Goal: Task Accomplishment & Management: Use online tool/utility

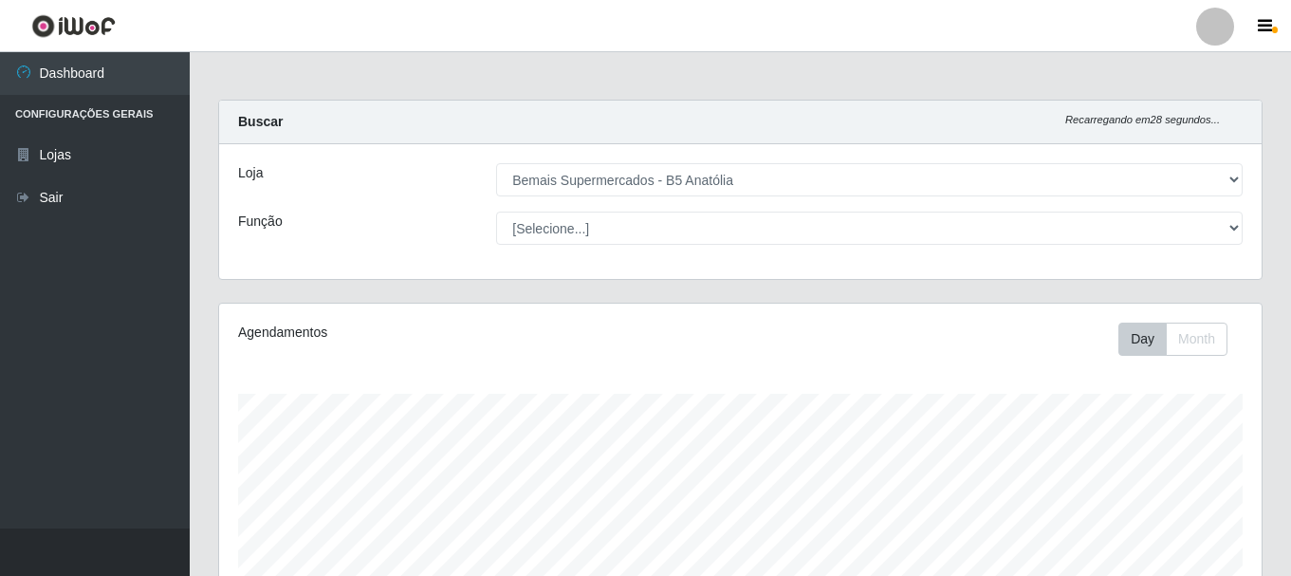
select select "405"
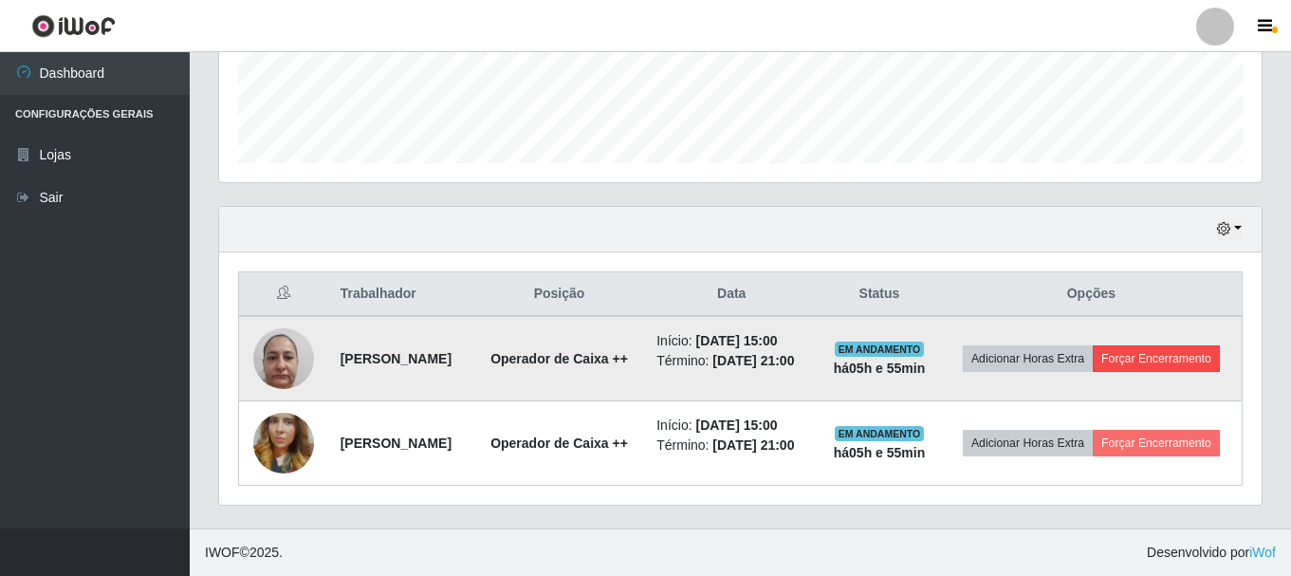
scroll to position [394, 1042]
click at [1093, 357] on button "Forçar Encerramento" at bounding box center [1156, 358] width 127 height 27
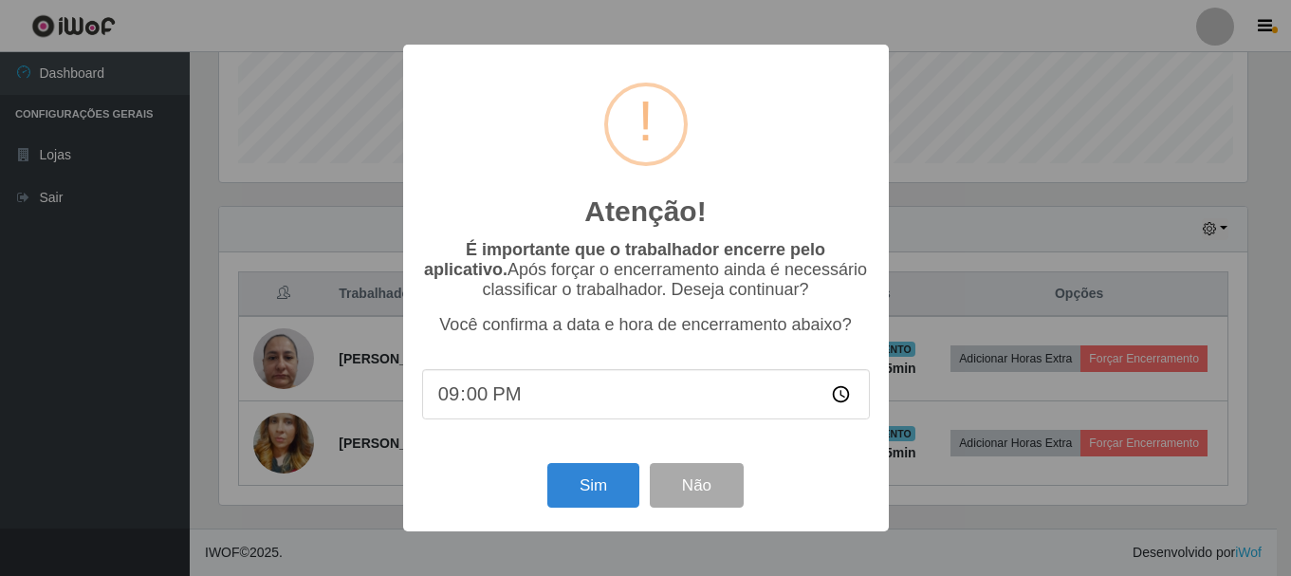
scroll to position [394, 1033]
click at [576, 485] on button "Sim" at bounding box center [595, 485] width 92 height 45
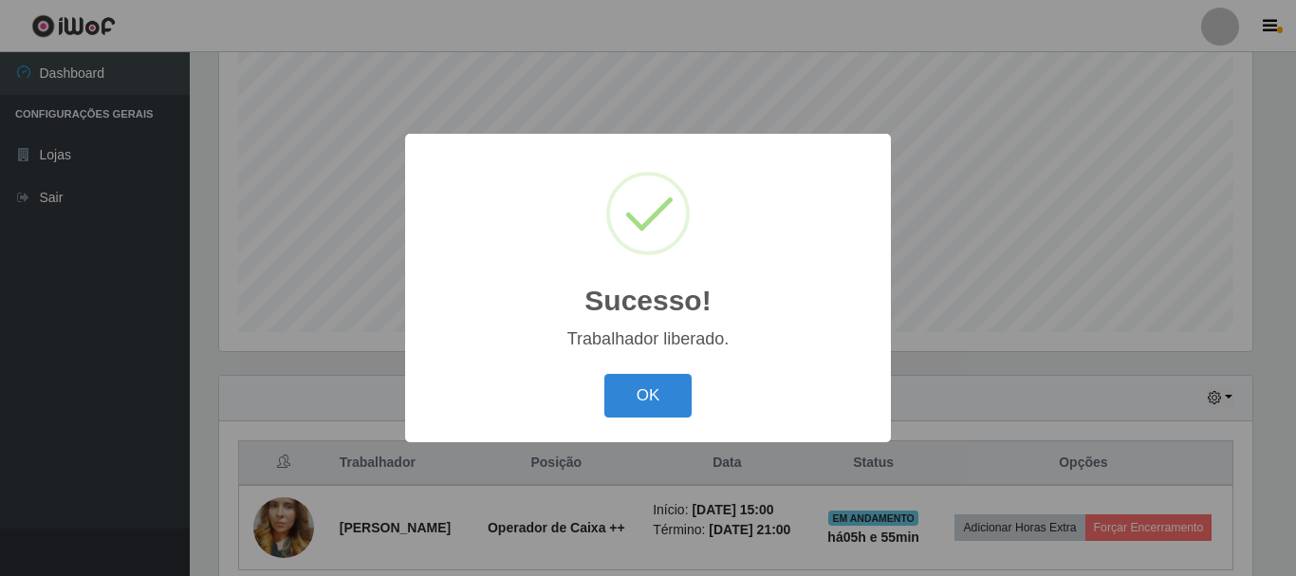
drag, startPoint x: 652, startPoint y: 408, endPoint x: 876, endPoint y: 501, distance: 243.3
click at [655, 408] on button "OK" at bounding box center [648, 396] width 88 height 45
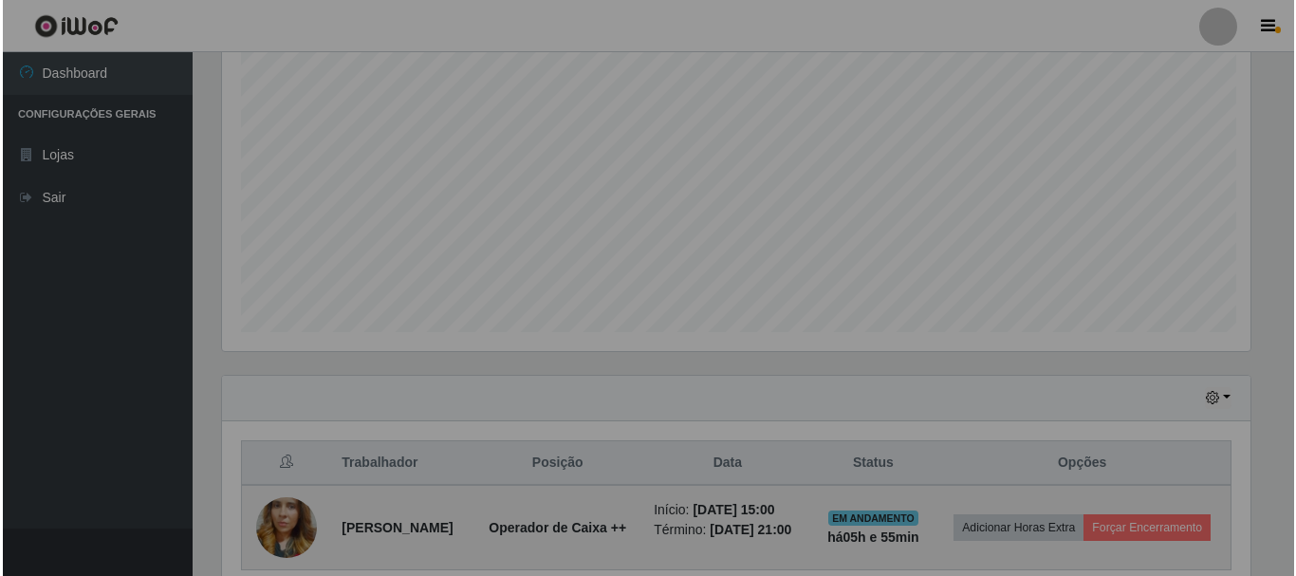
scroll to position [394, 1042]
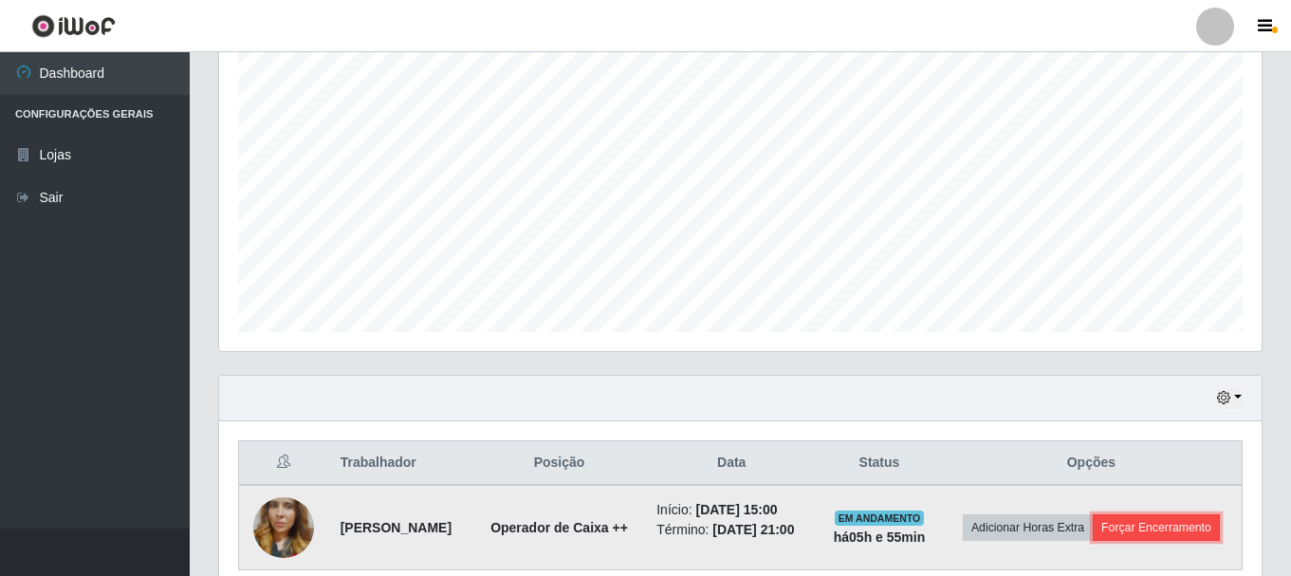
click at [1093, 541] on button "Forçar Encerramento" at bounding box center [1156, 527] width 127 height 27
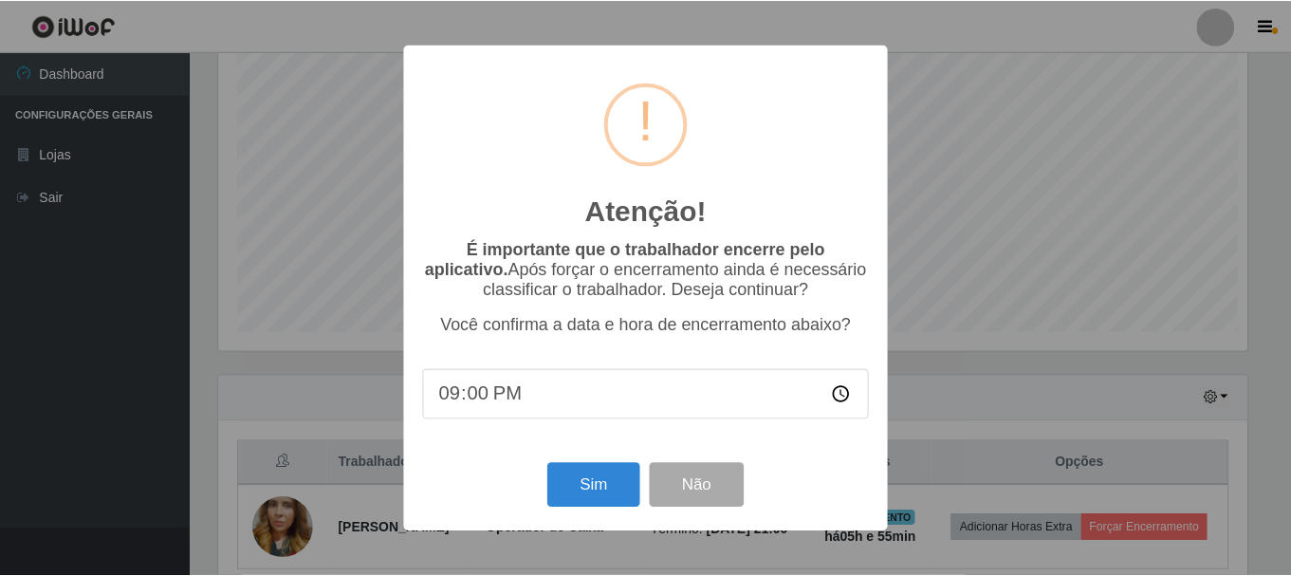
scroll to position [394, 1033]
click at [596, 478] on button "Sim" at bounding box center [595, 485] width 92 height 45
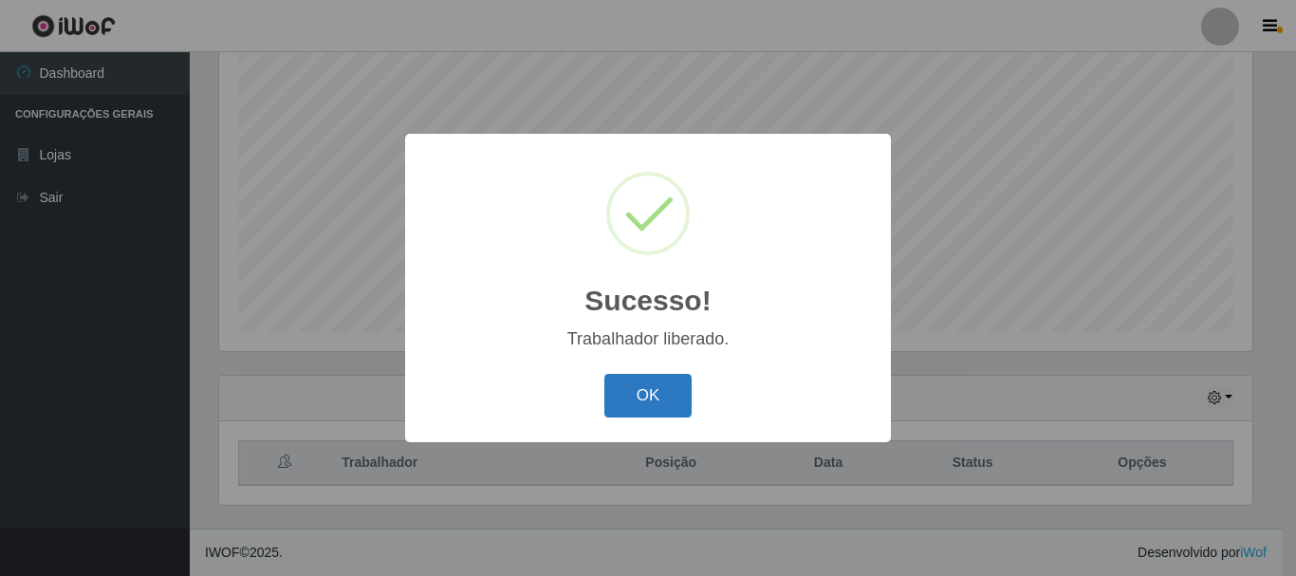
click at [661, 404] on button "OK" at bounding box center [648, 396] width 88 height 45
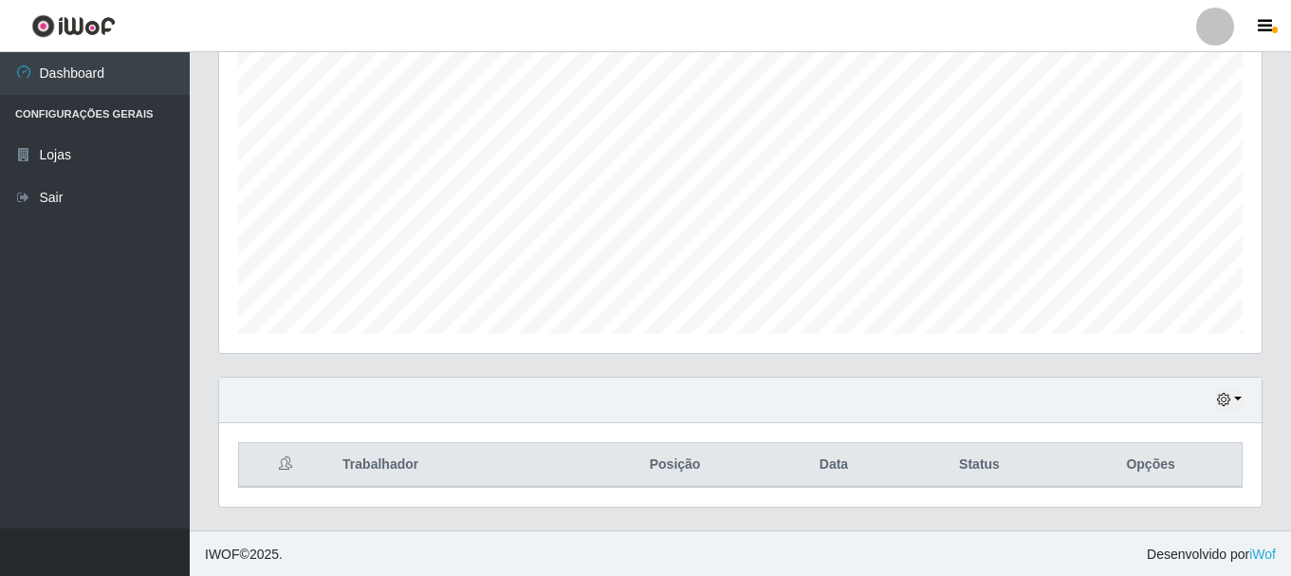
scroll to position [0, 0]
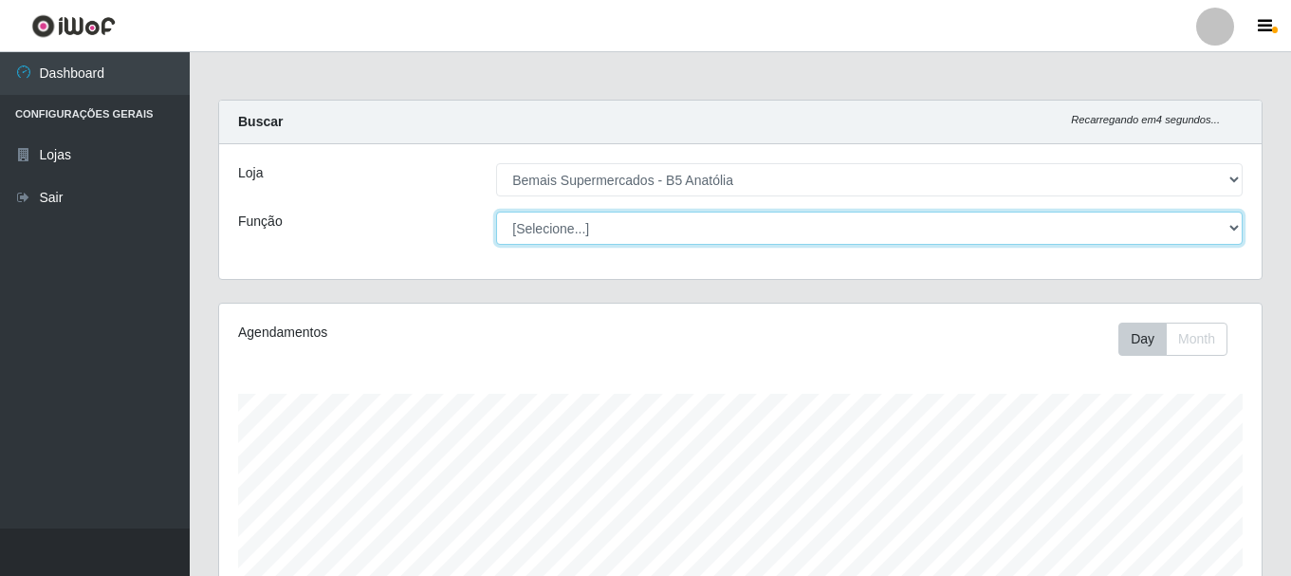
click at [948, 223] on select "[Selecione...] ASG ASG + ASG ++ Auxiliar de Estacionamento Auxiliar de Estacion…" at bounding box center [869, 228] width 746 height 33
select select "73"
click at [496, 212] on select "[Selecione...] ASG ASG + ASG ++ Auxiliar de Estacionamento Auxiliar de Estacion…" at bounding box center [869, 228] width 746 height 33
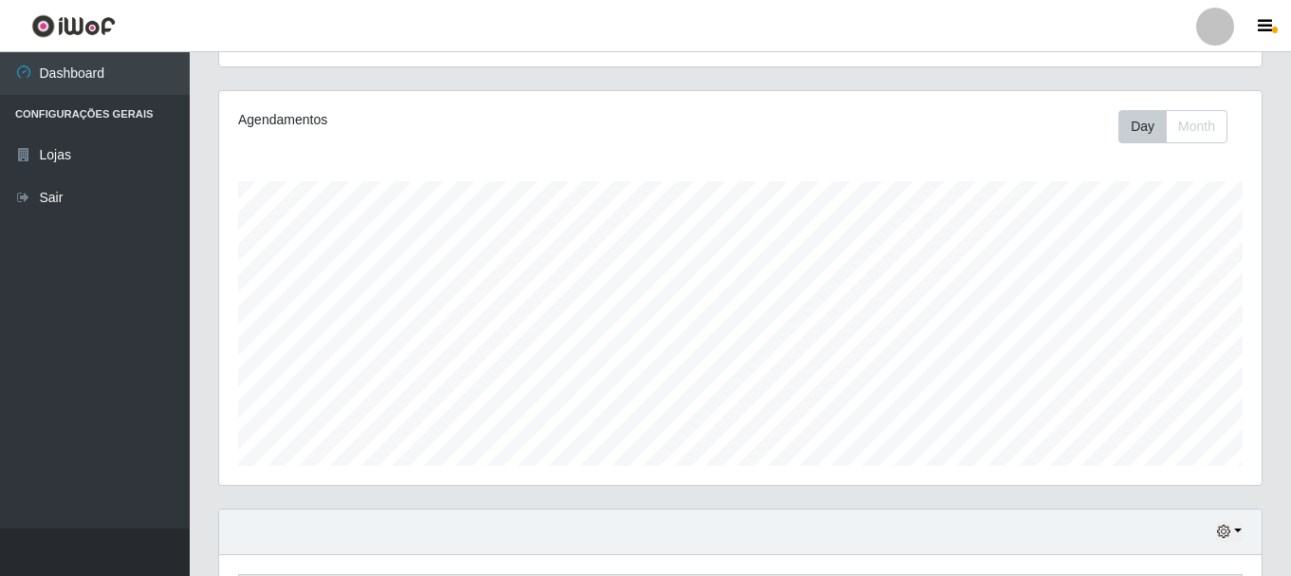
scroll to position [346, 0]
